Goal: Task Accomplishment & Management: Use online tool/utility

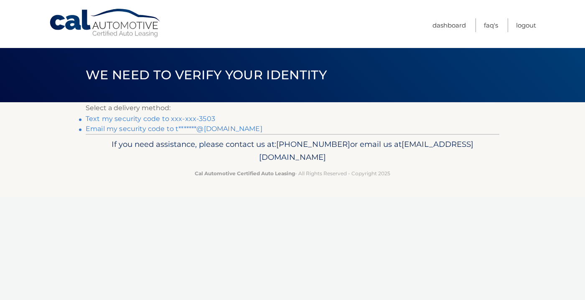
click at [193, 121] on link "Text my security code to xxx-xxx-3503" at bounding box center [151, 119] width 130 height 8
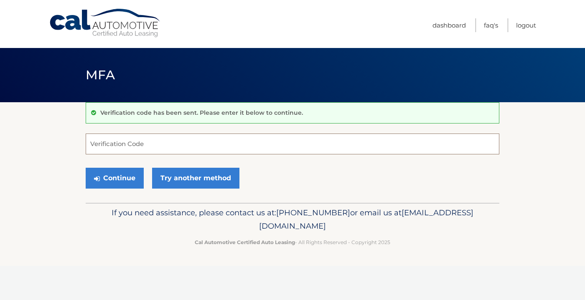
click at [158, 149] on input "Verification Code" at bounding box center [293, 144] width 414 height 21
type input "765118"
click at [125, 177] on button "Continue" at bounding box center [115, 178] width 58 height 21
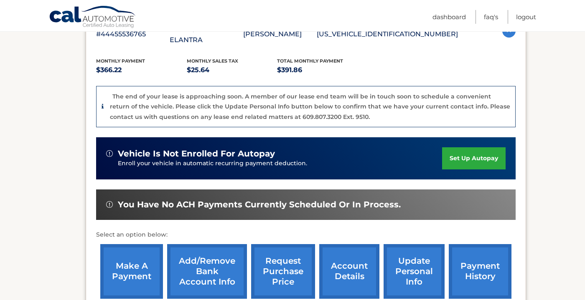
scroll to position [193, 0]
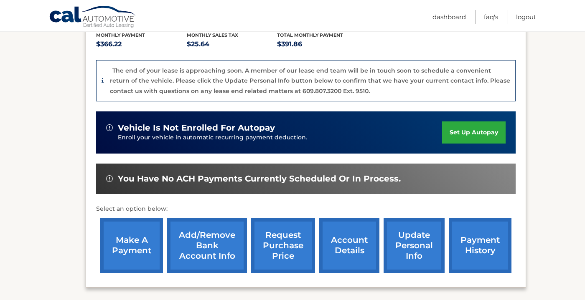
click at [131, 235] on link "make a payment" at bounding box center [131, 246] width 63 height 55
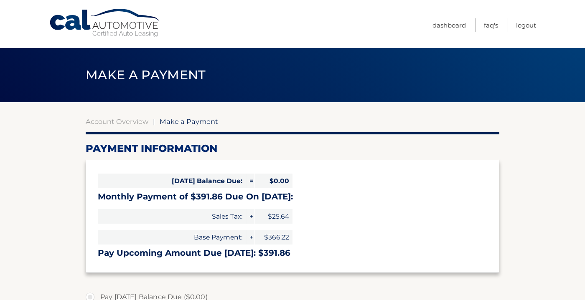
select select "MTc0YjdlMTItY2U5MS00MzFiLTk0MjQtNjM3NDQ1ZWE1ZjJm"
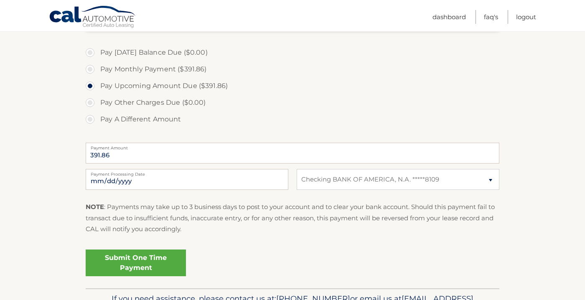
scroll to position [251, 0]
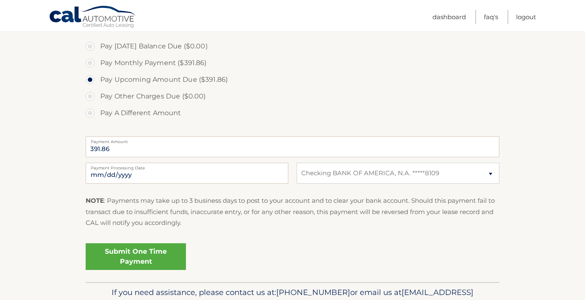
click at [161, 261] on link "Submit One Time Payment" at bounding box center [136, 257] width 100 height 27
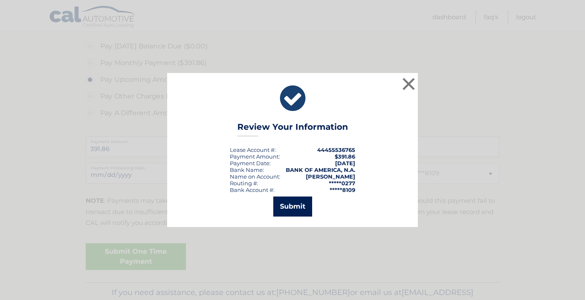
click at [305, 201] on button "Submit" at bounding box center [292, 207] width 39 height 20
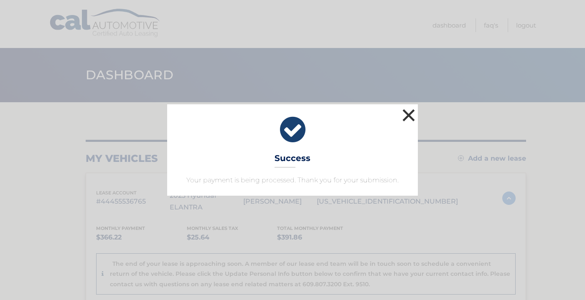
click at [412, 113] on button "×" at bounding box center [408, 115] width 17 height 17
